Goal: Find specific page/section

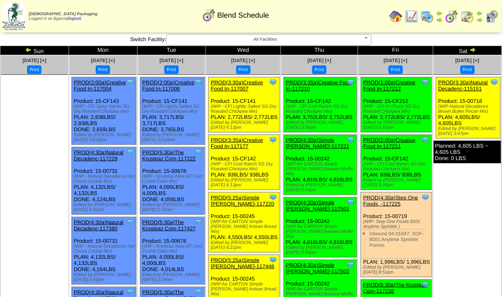
click at [447, 21] on img at bounding box center [451, 16] width 13 height 13
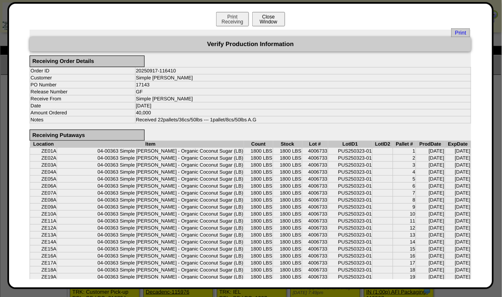
click at [265, 22] on button "Close Window" at bounding box center [268, 19] width 33 height 14
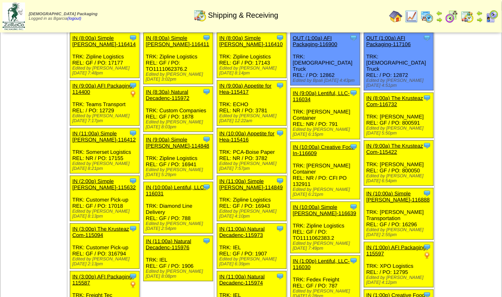
scroll to position [45, 0]
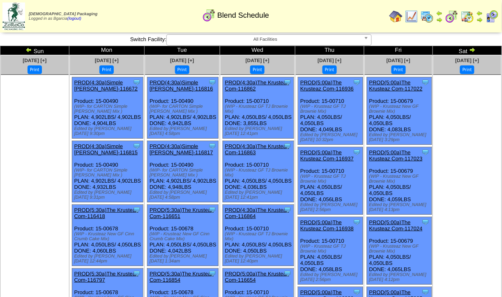
click at [471, 51] on img at bounding box center [472, 49] width 7 height 7
